Goal: Complete application form

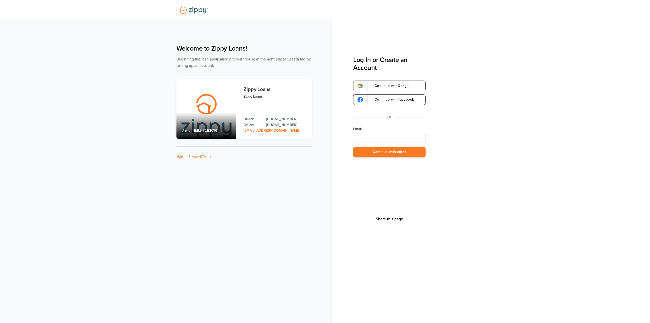
drag, startPoint x: 384, startPoint y: 132, endPoint x: 386, endPoint y: 143, distance: 11.4
click at [384, 132] on div "Email" at bounding box center [389, 135] width 72 height 16
click at [386, 139] on input "Email" at bounding box center [389, 138] width 72 height 10
type input "**********"
click at [397, 156] on button "Continue with email" at bounding box center [389, 152] width 72 height 10
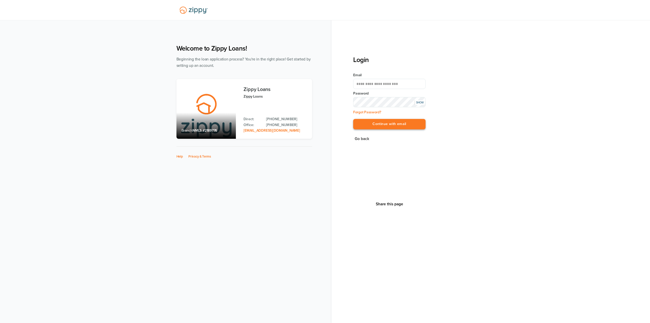
click at [388, 127] on button "Continue with email" at bounding box center [389, 124] width 72 height 10
